Goal: Information Seeking & Learning: Learn about a topic

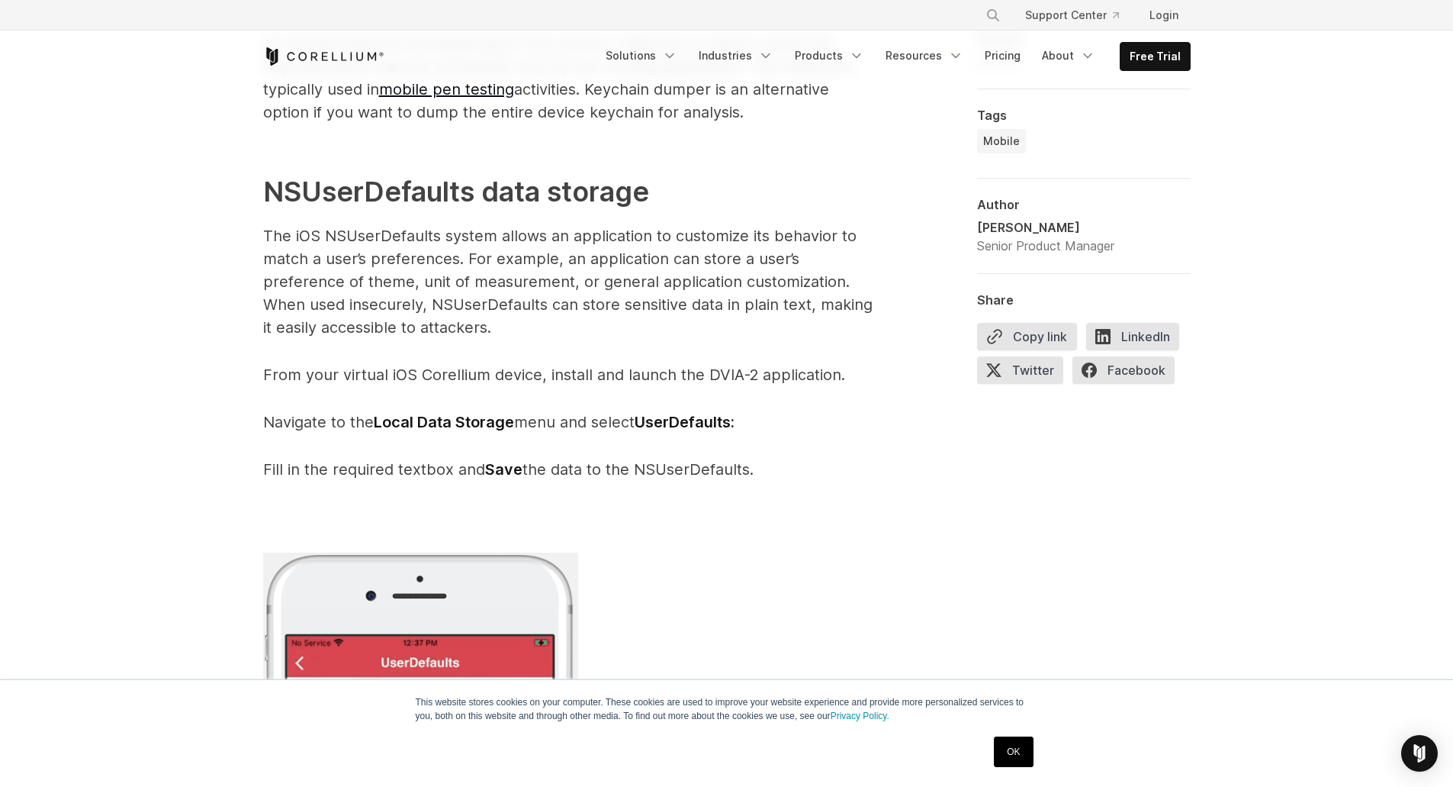
scroll to position [3435, 0]
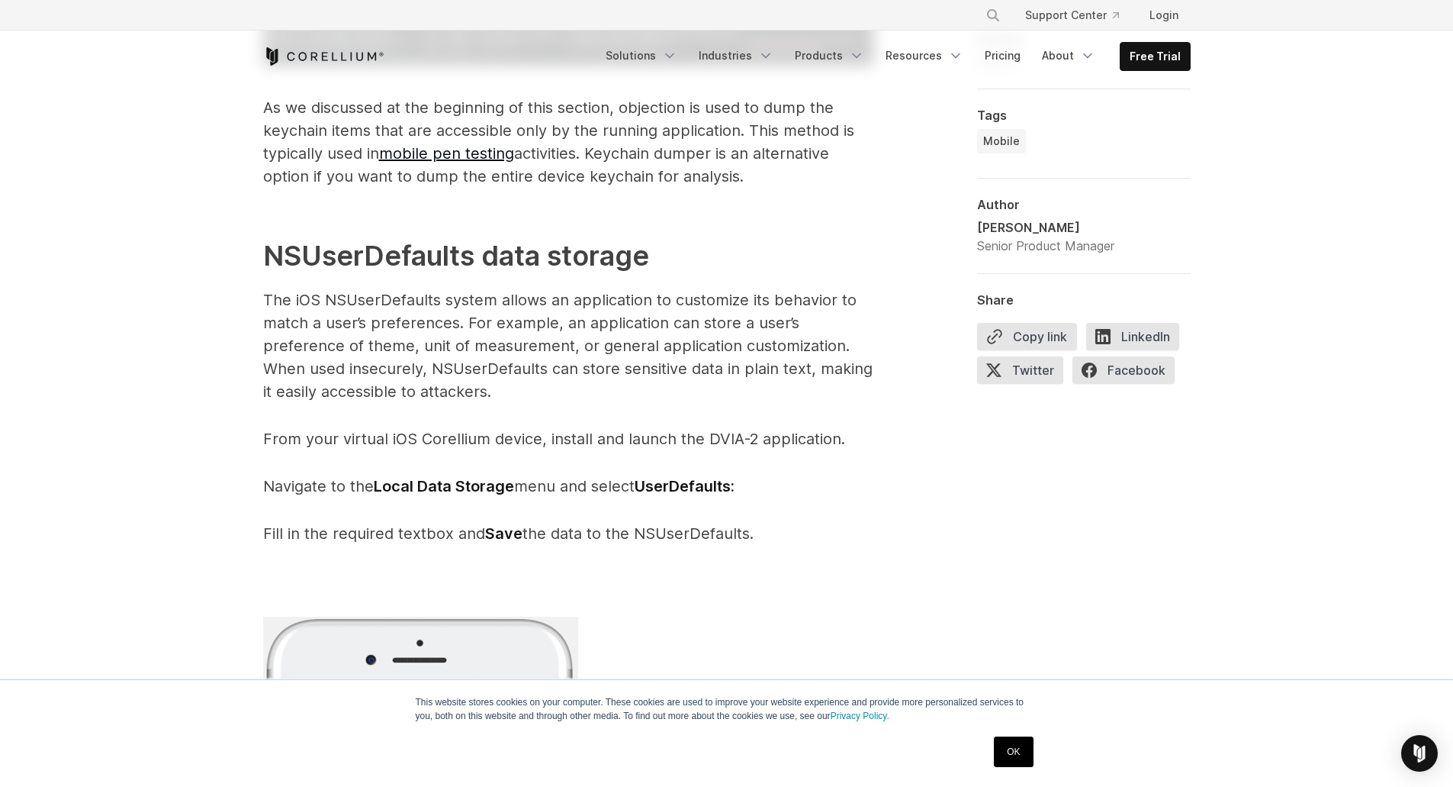
click at [391, 329] on p "The iOS NSUserDefaults system allows an application to customize its behavior t…" at bounding box center [568, 345] width 610 height 114
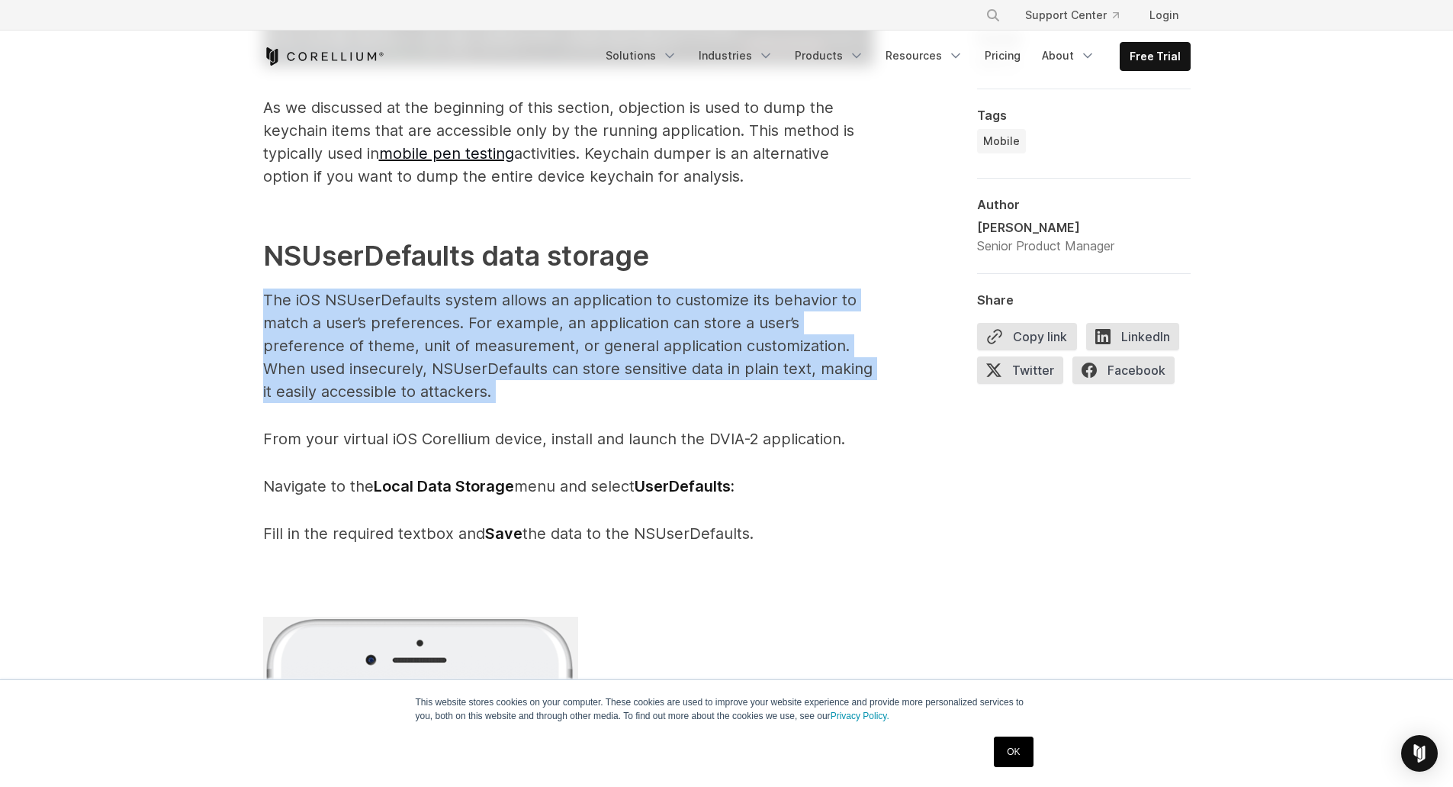
click at [391, 329] on p "The iOS NSUserDefaults system allows an application to customize its behavior t…" at bounding box center [568, 345] width 610 height 114
copy span "The iOS NSUserDefaults system allows an application to customize its behavior t…"
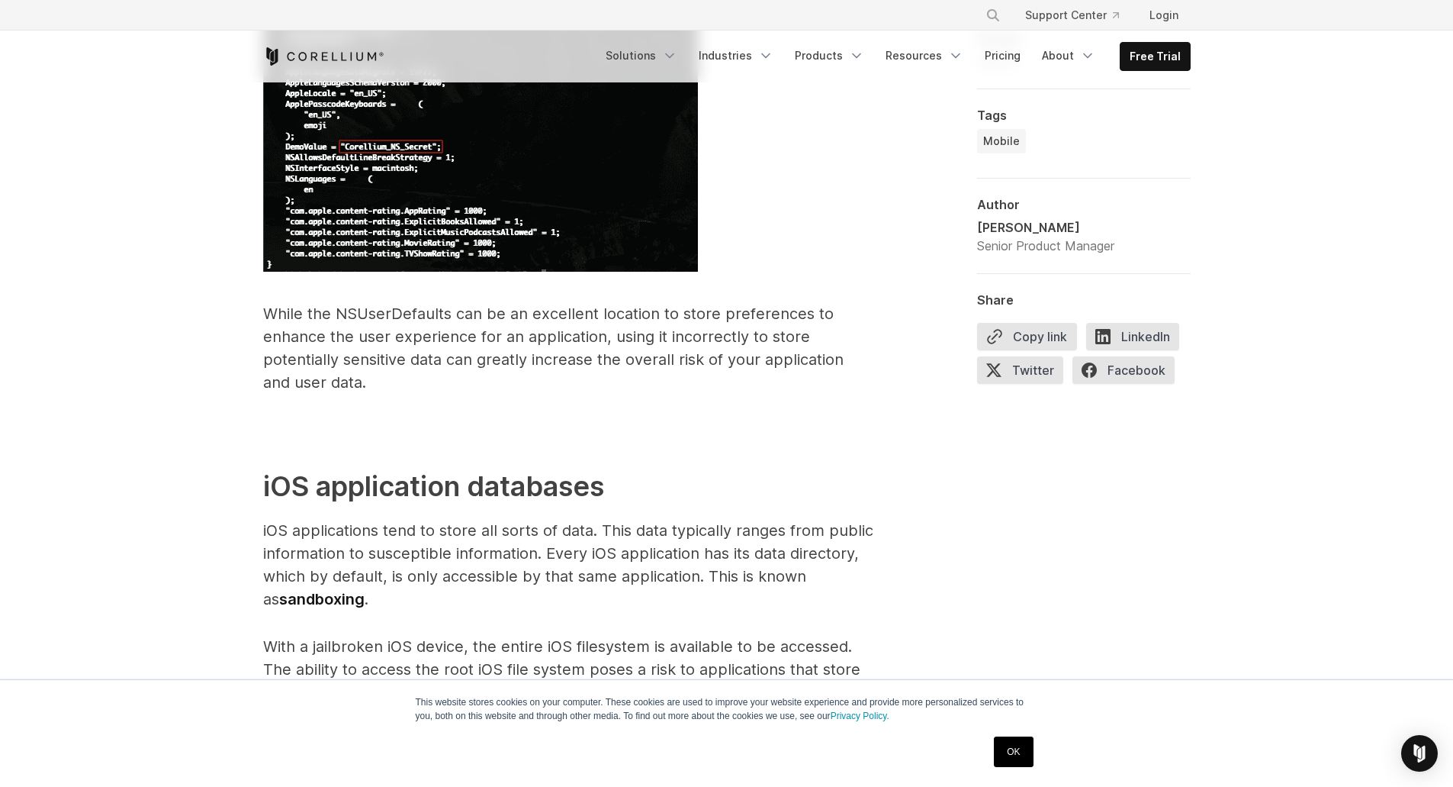
scroll to position [5037, 0]
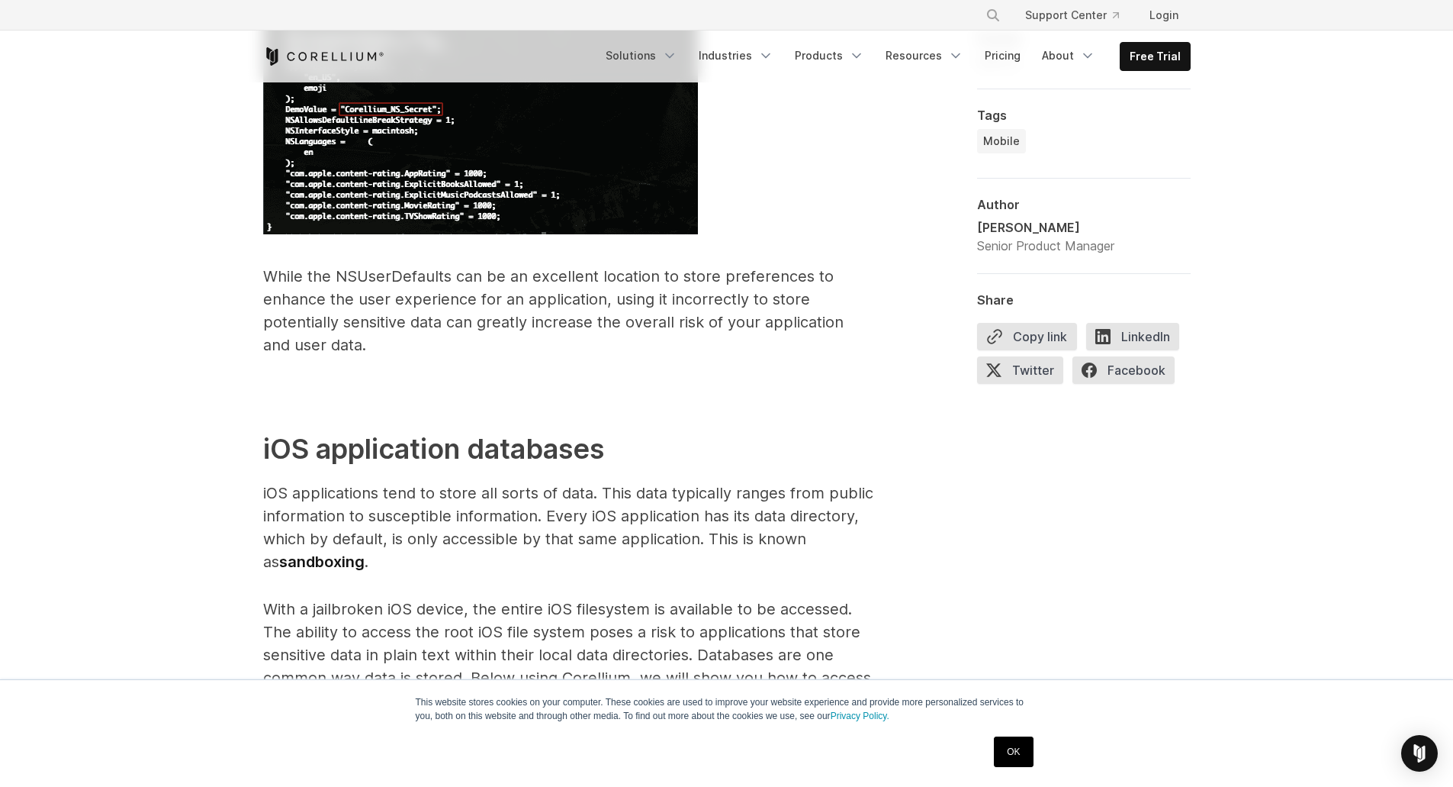
click at [320, 343] on p "While the NSUserDefaults can be an excellent location to store preferences to e…" at bounding box center [568, 311] width 610 height 92
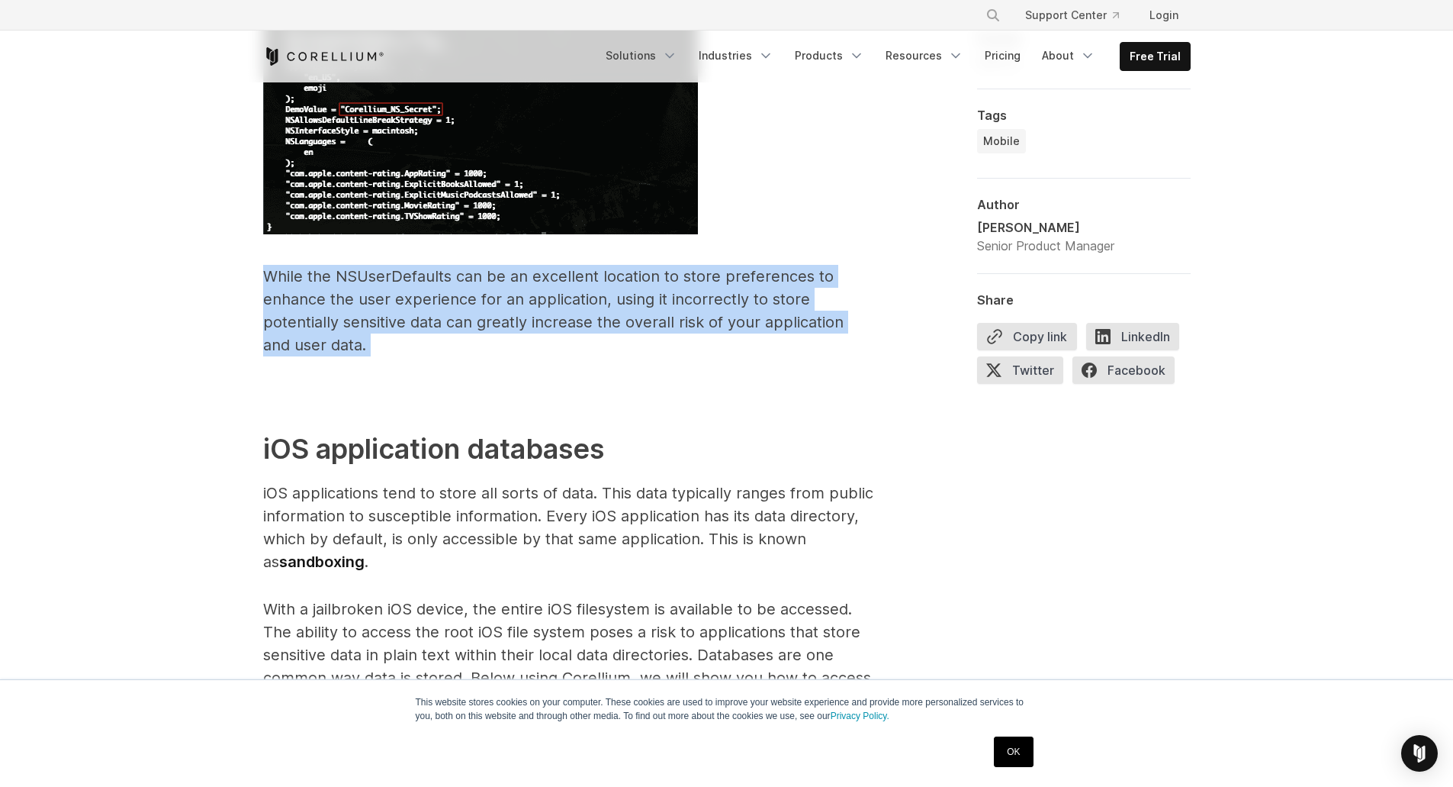
click at [320, 343] on p "While the NSUserDefaults can be an excellent location to store preferences to e…" at bounding box center [568, 311] width 610 height 92
copy span "While the NSUserDefaults can be an excellent location to store preferences to e…"
